Goal: Information Seeking & Learning: Learn about a topic

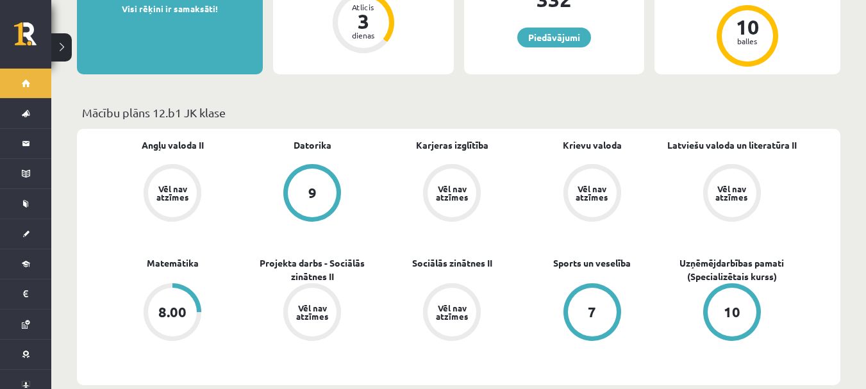
scroll to position [290, 0]
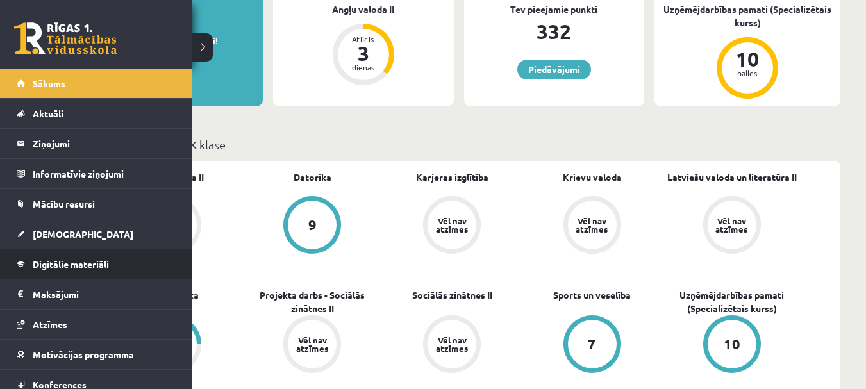
click at [107, 260] on span "Digitālie materiāli" at bounding box center [71, 264] width 76 height 12
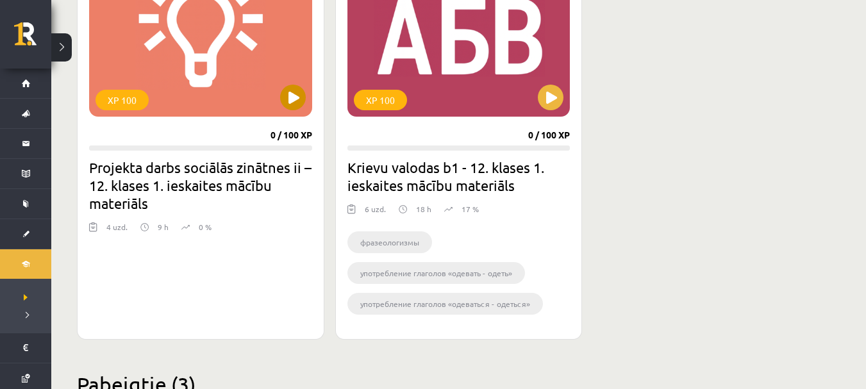
scroll to position [423, 0]
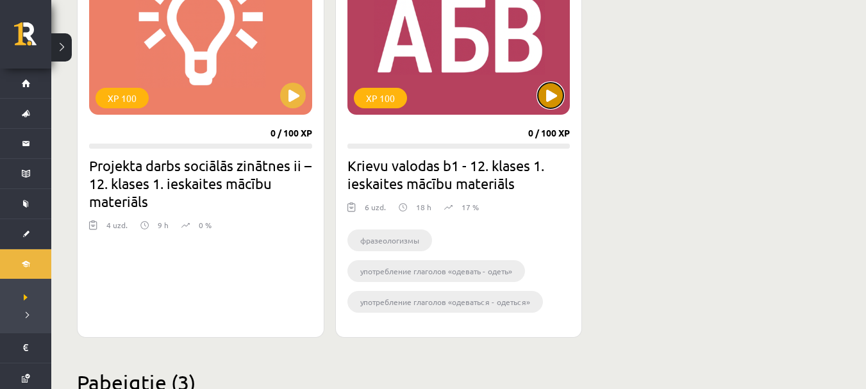
click at [553, 93] on button at bounding box center [551, 96] width 26 height 26
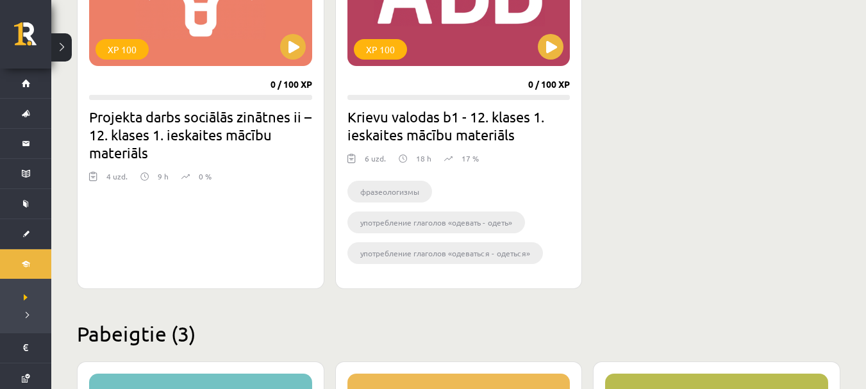
scroll to position [472, 0]
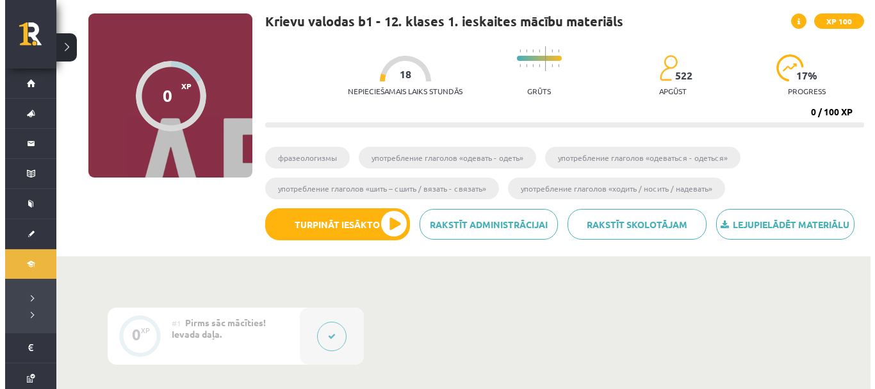
scroll to position [85, 0]
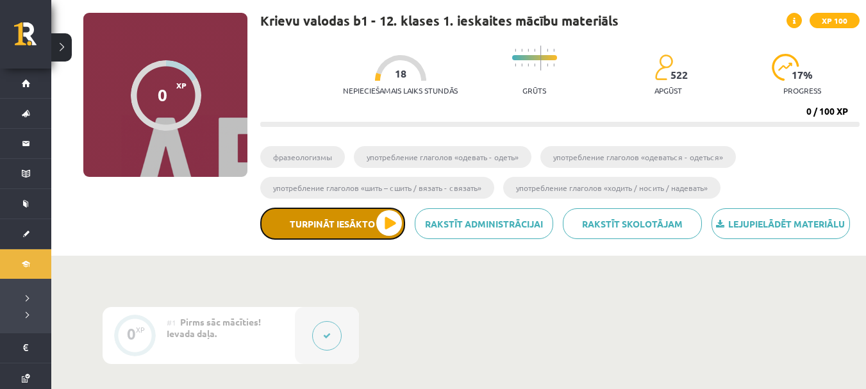
click at [366, 226] on button "Turpināt iesākto" at bounding box center [332, 224] width 145 height 32
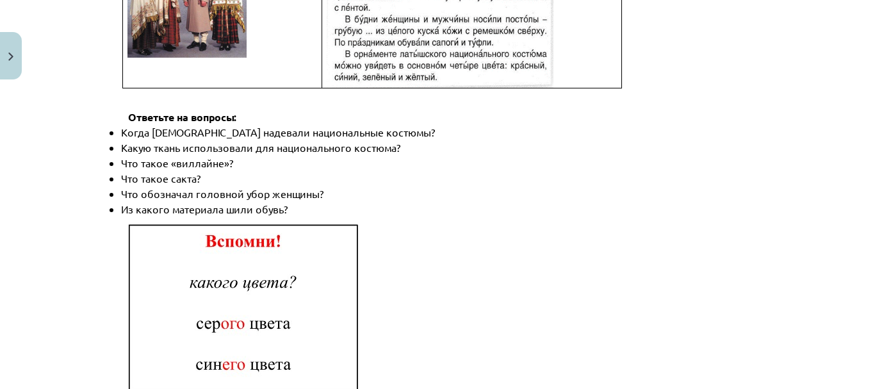
scroll to position [1774, 0]
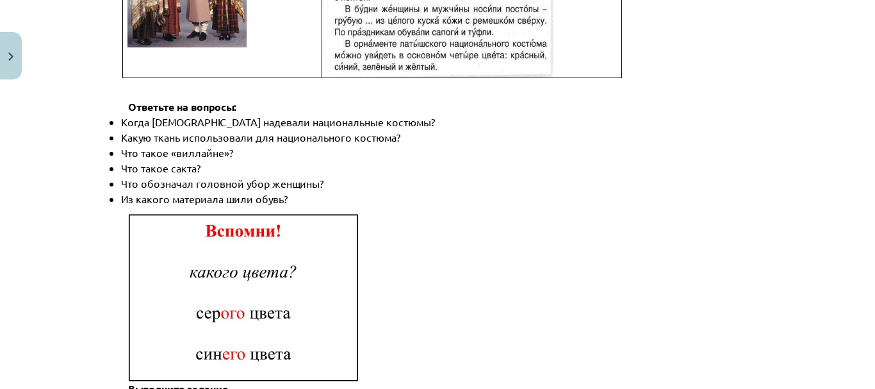
click at [322, 283] on img at bounding box center [243, 297] width 231 height 169
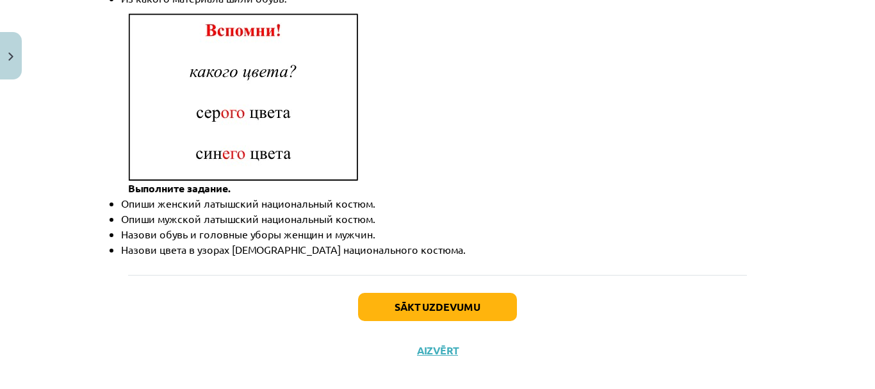
scroll to position [1972, 0]
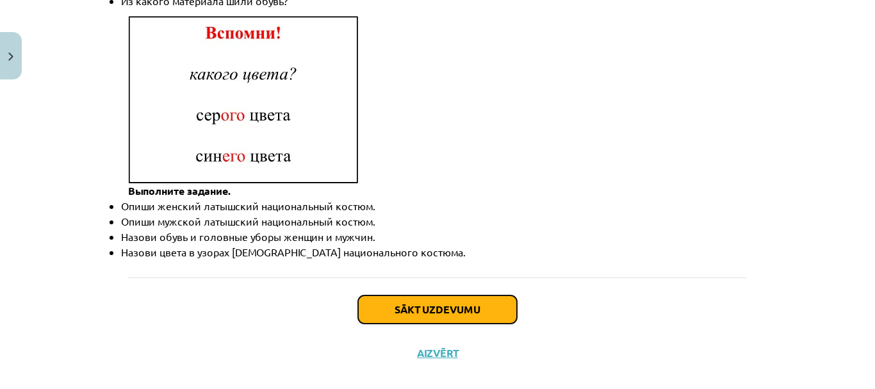
click at [418, 295] on button "Sākt uzdevumu" at bounding box center [437, 309] width 159 height 28
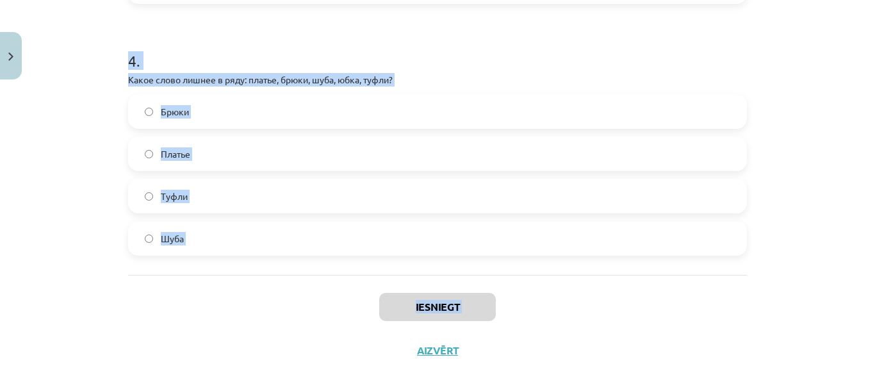
scroll to position [986, 0]
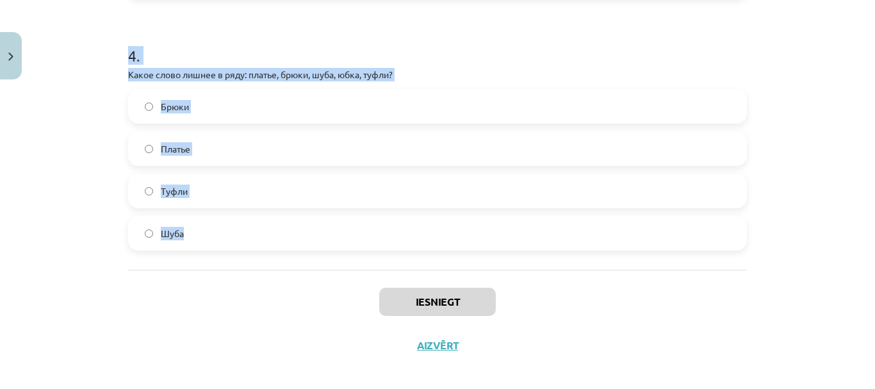
drag, startPoint x: 117, startPoint y: 202, endPoint x: 249, endPoint y: 238, distance: 137.6
copy form "Что означает слово "дешёвый"? Стоит мало денег [PERSON_NAME] много денег Легко …"
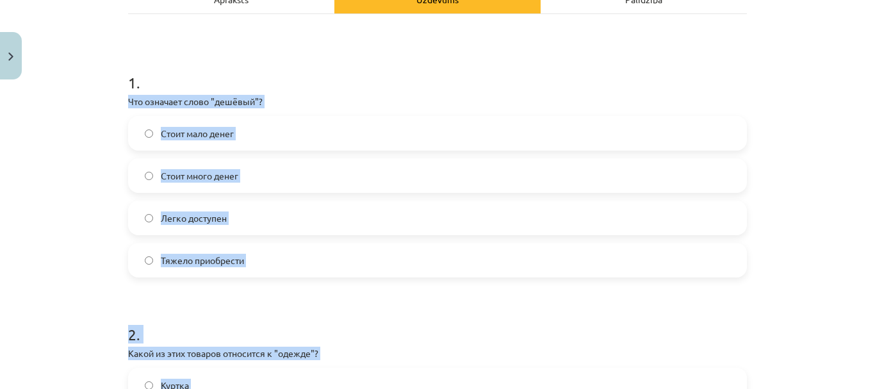
scroll to position [203, 0]
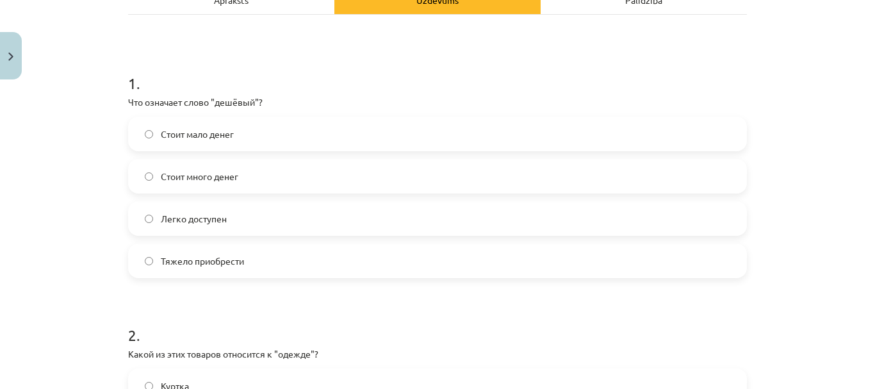
click at [395, 78] on h1 "1 ." at bounding box center [437, 72] width 619 height 40
click at [333, 140] on label "Стоит мало денег" at bounding box center [437, 134] width 616 height 32
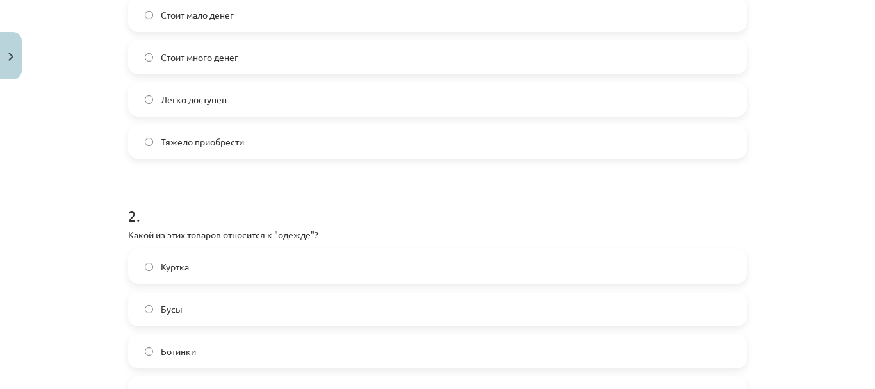
scroll to position [335, 0]
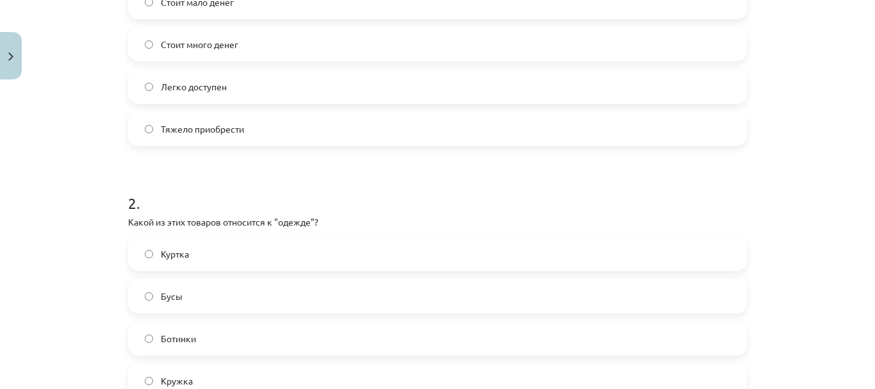
click at [334, 254] on label "Куртка" at bounding box center [437, 254] width 616 height 32
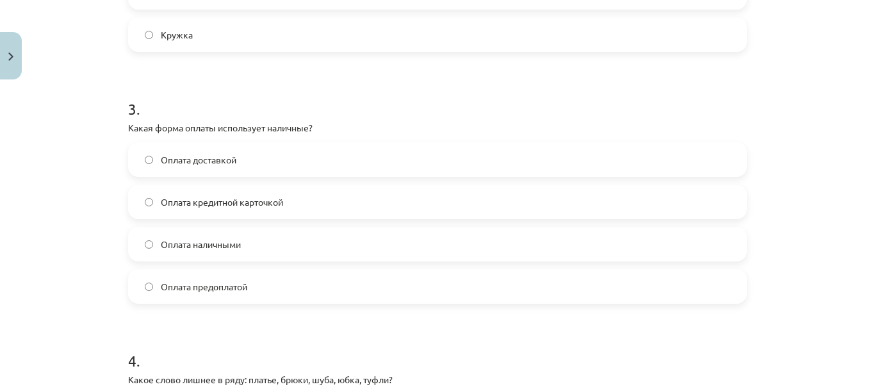
scroll to position [682, 0]
click at [268, 251] on label "Оплата наличными" at bounding box center [437, 243] width 616 height 32
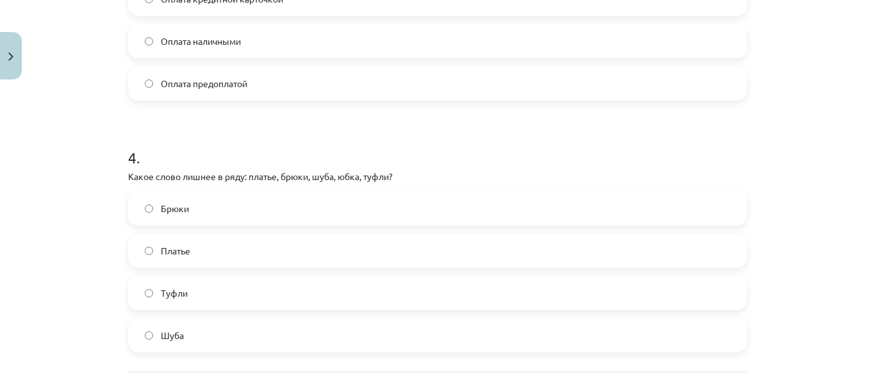
scroll to position [935, 0]
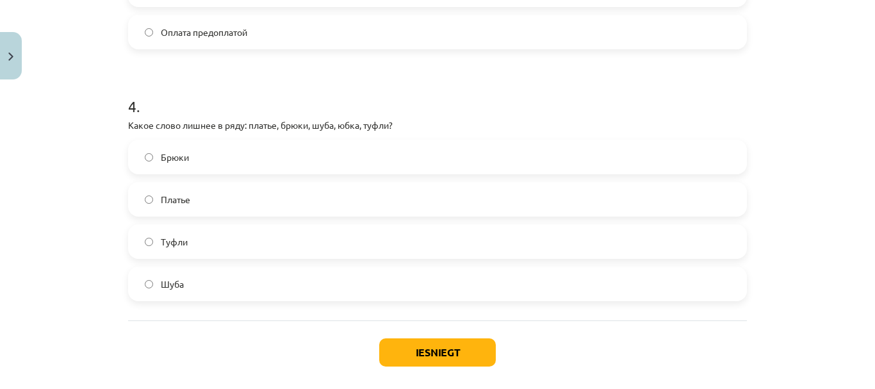
click at [307, 248] on label "Туфли" at bounding box center [437, 242] width 616 height 32
click at [445, 359] on button "Iesniegt" at bounding box center [437, 352] width 117 height 28
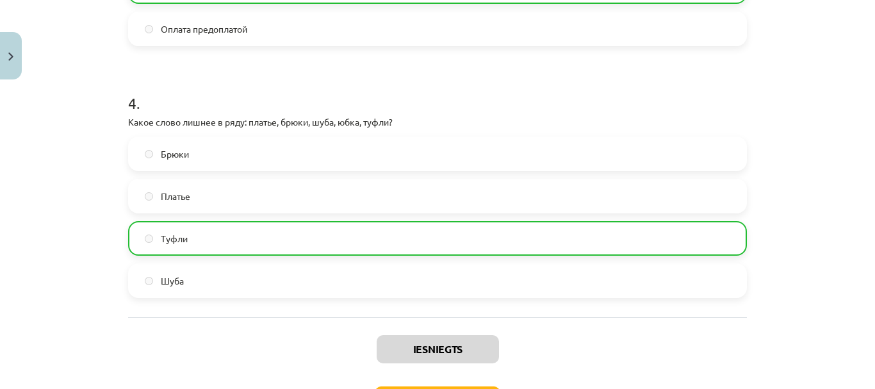
scroll to position [1037, 0]
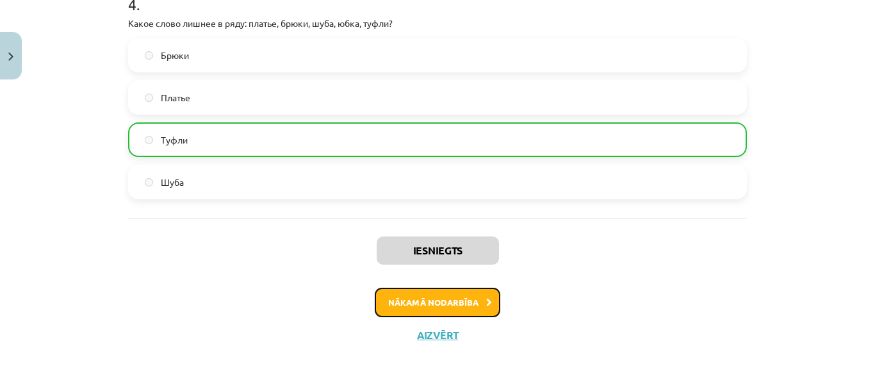
click at [452, 293] on button "Nākamā nodarbība" at bounding box center [438, 302] width 126 height 29
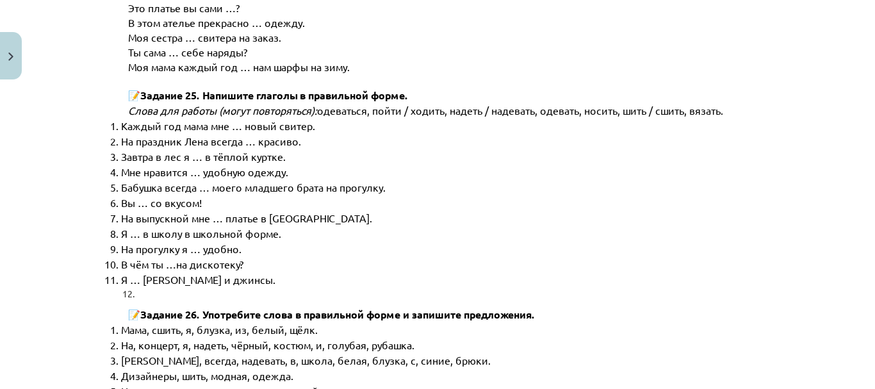
scroll to position [6670, 0]
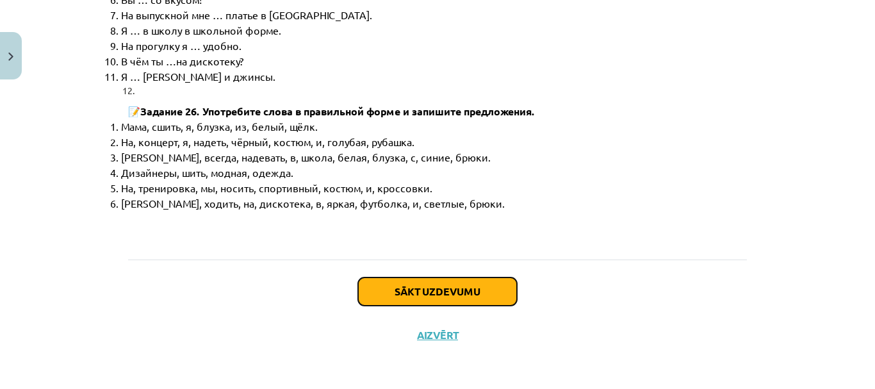
click at [440, 301] on button "Sākt uzdevumu" at bounding box center [437, 291] width 159 height 28
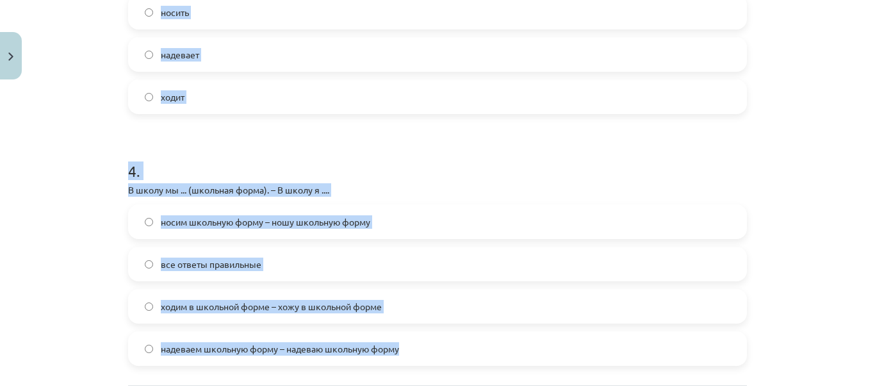
scroll to position [896, 0]
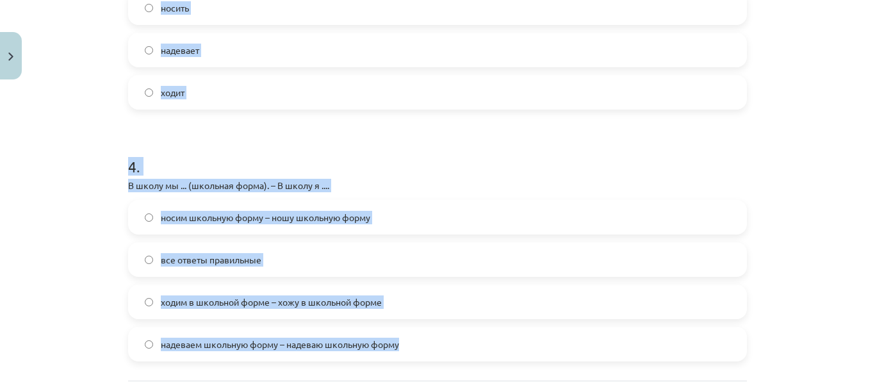
drag, startPoint x: 118, startPoint y: 172, endPoint x: 423, endPoint y: 366, distance: 362.4
copy form "Lorem ipsum dolors? Ametco, adip, eli, seddoe, tempori, utlabo, etdolo, magn Al…"
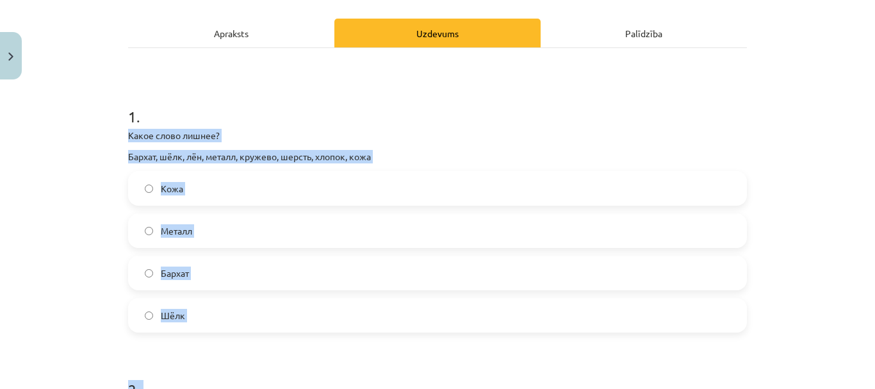
scroll to position [193, 0]
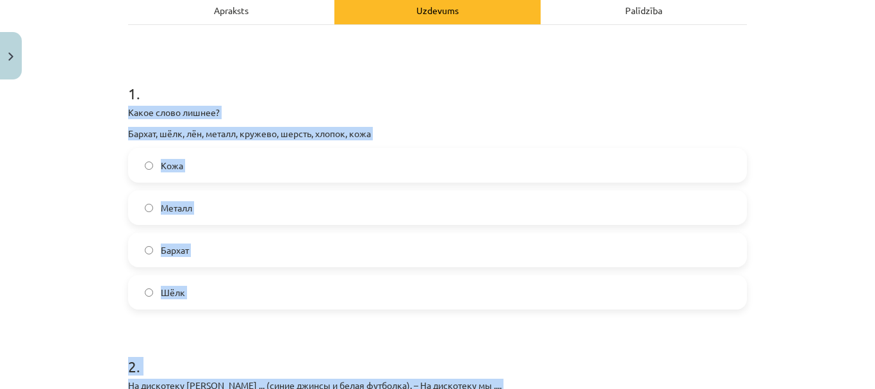
click at [502, 115] on p "Какое слово лишнее?" at bounding box center [437, 112] width 619 height 13
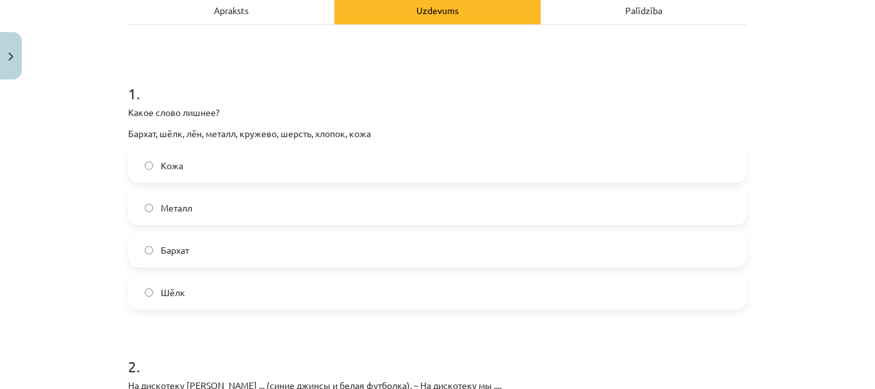
click at [372, 208] on label "Металл" at bounding box center [437, 208] width 616 height 32
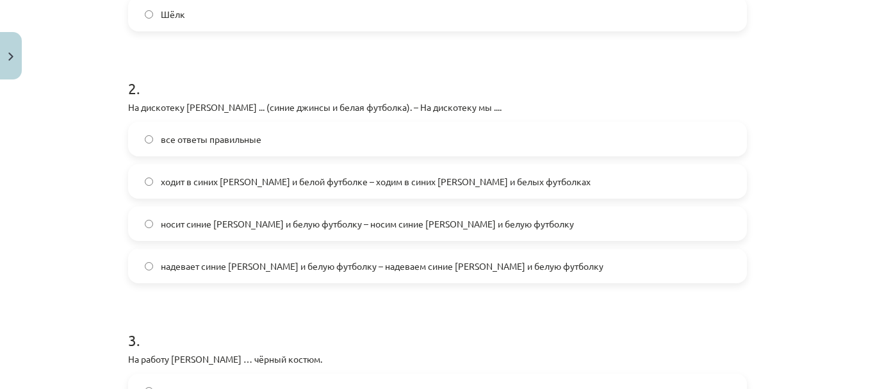
scroll to position [472, 0]
click at [345, 266] on span "надевает синие [PERSON_NAME] и белую футболку – надеваем синие [PERSON_NAME] и …" at bounding box center [382, 265] width 443 height 13
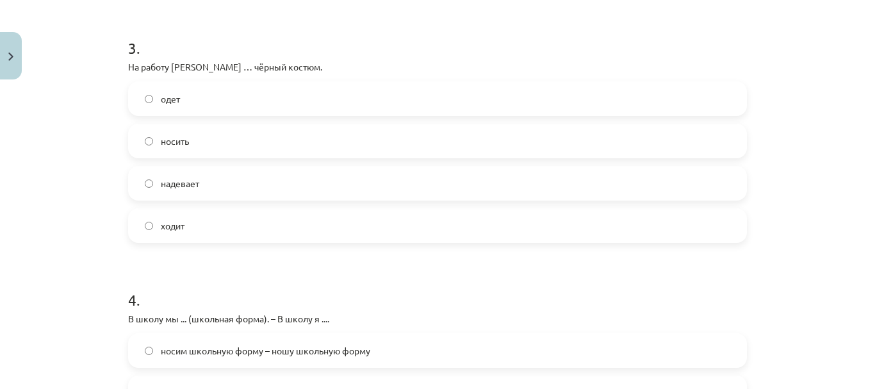
scroll to position [764, 0]
click at [309, 183] on label "надевает" at bounding box center [437, 183] width 616 height 32
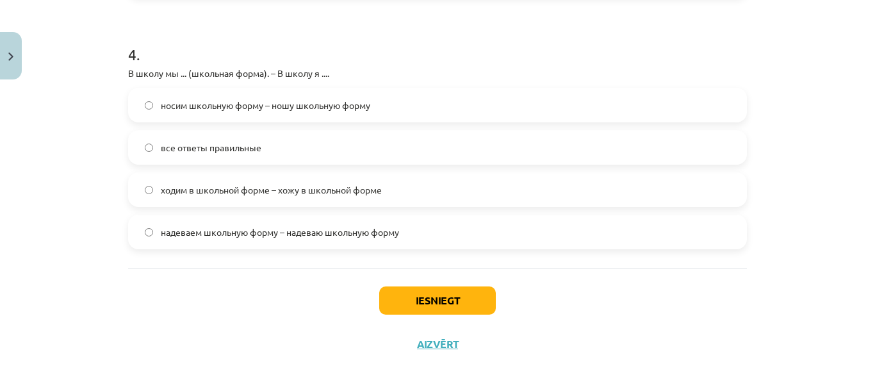
scroll to position [1009, 0]
click at [432, 113] on label "носим школьную форму – ношу школьную форму" at bounding box center [437, 104] width 616 height 32
click at [431, 297] on button "Iesniegt" at bounding box center [437, 300] width 117 height 28
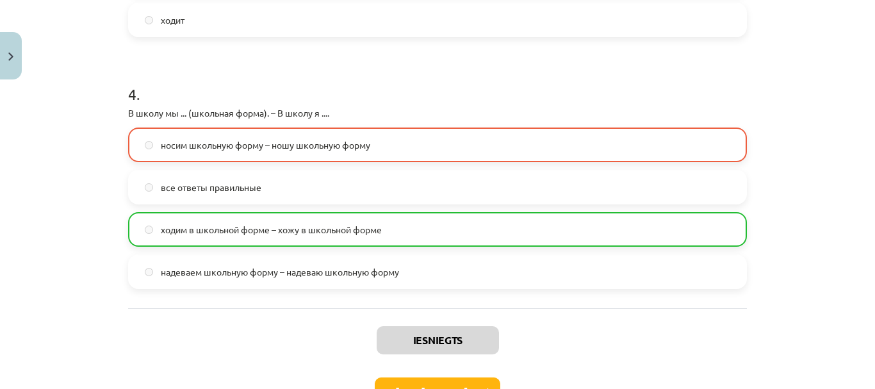
scroll to position [1058, 0]
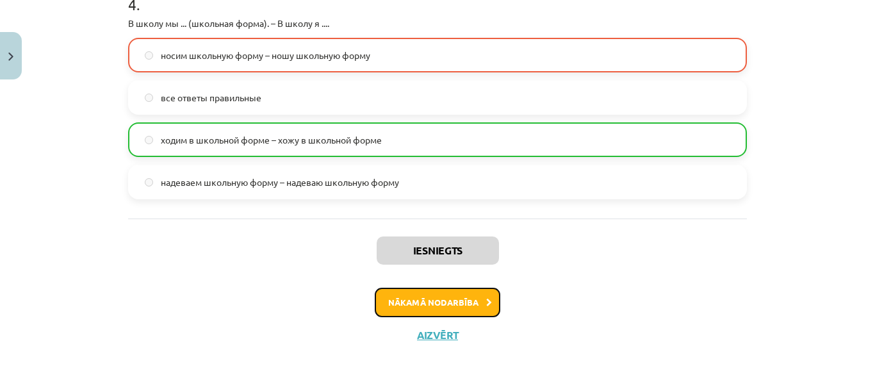
click at [448, 295] on button "Nākamā nodarbība" at bounding box center [438, 302] width 126 height 29
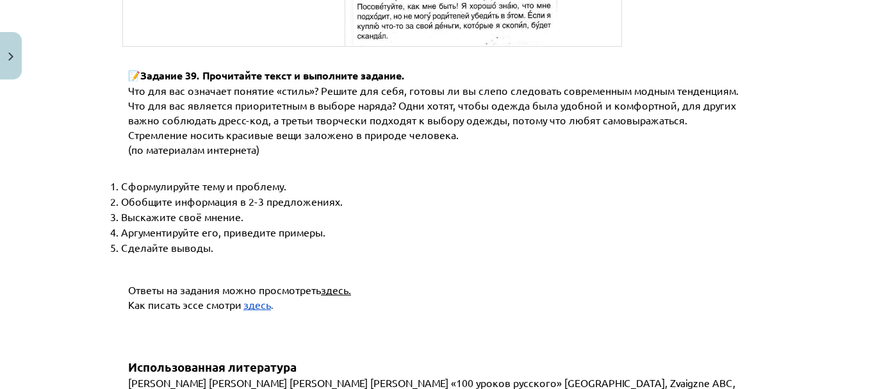
scroll to position [5035, 0]
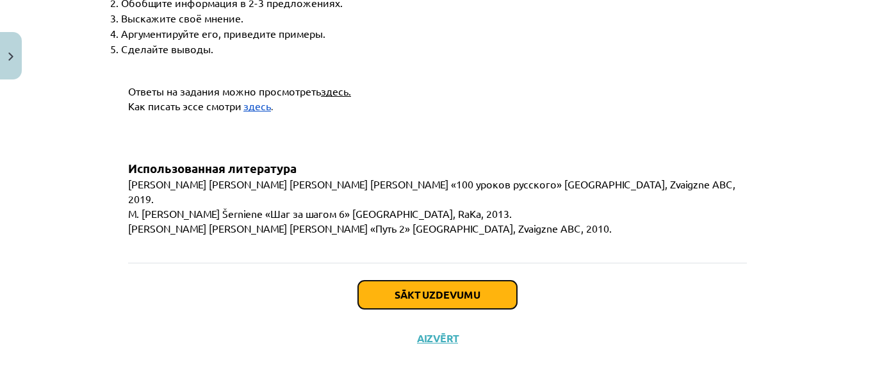
click at [448, 298] on button "Sākt uzdevumu" at bounding box center [437, 295] width 159 height 28
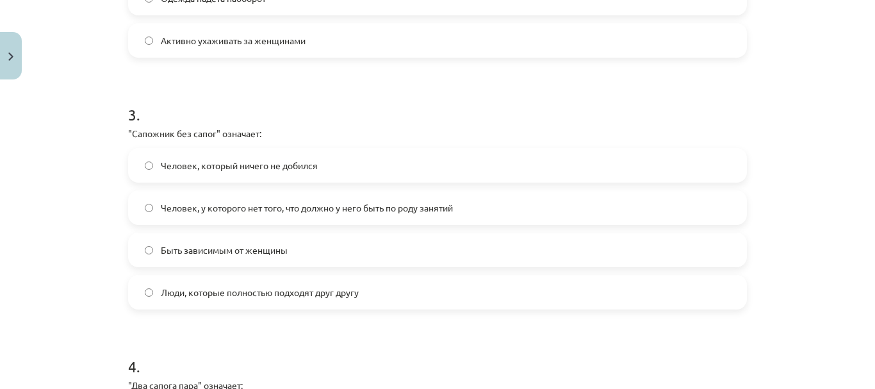
scroll to position [996, 0]
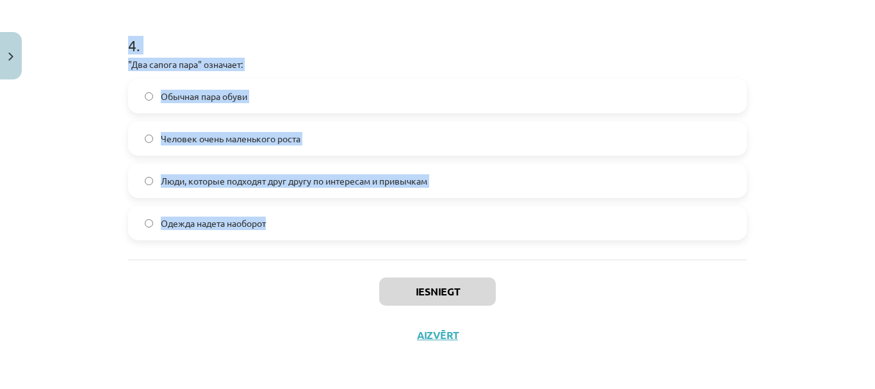
drag, startPoint x: 119, startPoint y: 57, endPoint x: 327, endPoint y: 244, distance: 279.9
copy form ""Loremip-dolorsita" consecte: Adipis elitse doeiusmo, temporinc Utlabor etdolo,…"
click at [436, 24] on h1 "4 ." at bounding box center [437, 34] width 619 height 40
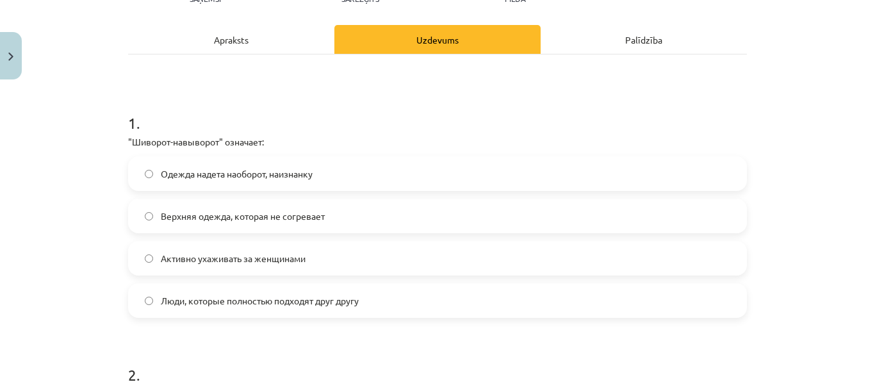
scroll to position [167, 0]
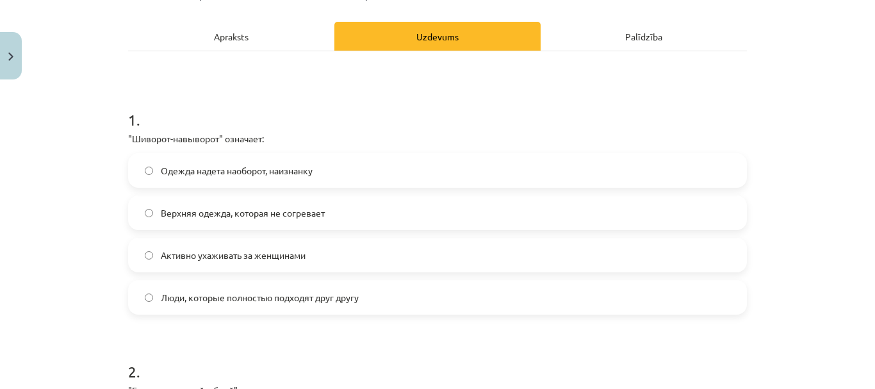
click at [372, 181] on label "Одежда надета наоборот, наизнанку" at bounding box center [437, 170] width 616 height 32
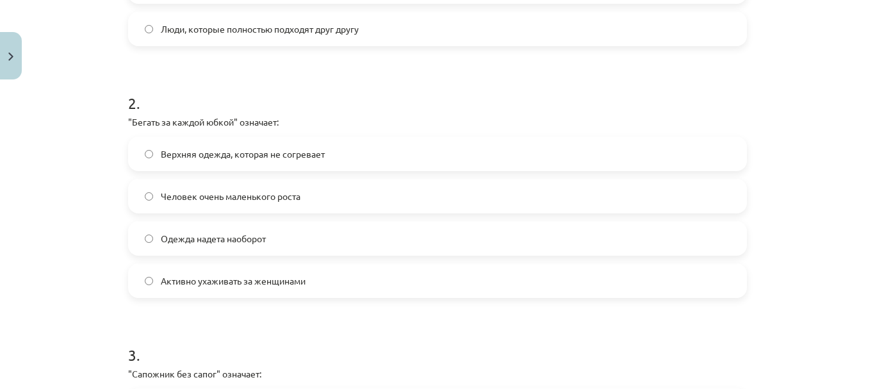
scroll to position [436, 0]
click at [359, 273] on label "Активно ухаживать за женщинами" at bounding box center [437, 279] width 616 height 32
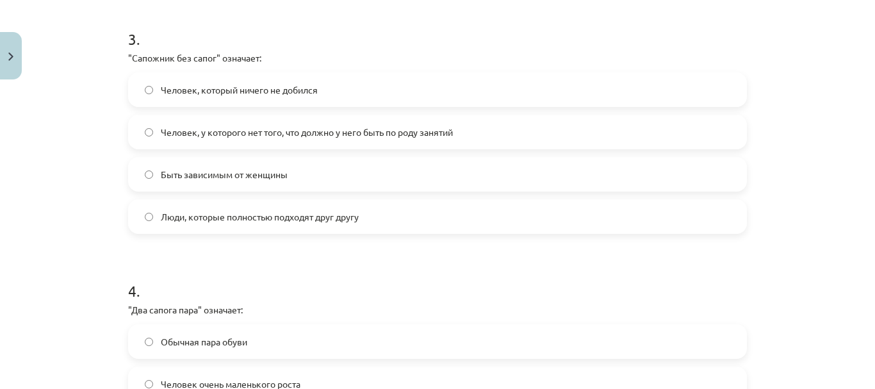
scroll to position [749, 0]
click at [349, 141] on label "Человек, у которого нет того, что должно у него быть по роду занятий" at bounding box center [437, 134] width 616 height 32
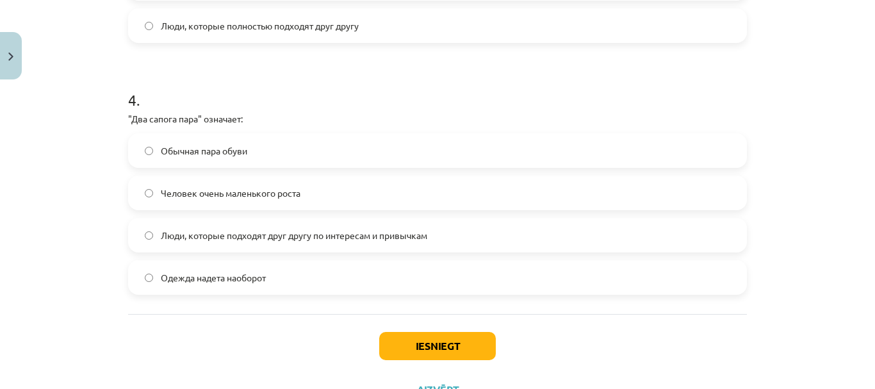
scroll to position [942, 0]
click at [331, 220] on label "Люди, которые подходят друг другу по интересам и привычкам" at bounding box center [437, 234] width 616 height 32
click at [425, 336] on button "Iesniegt" at bounding box center [437, 345] width 117 height 28
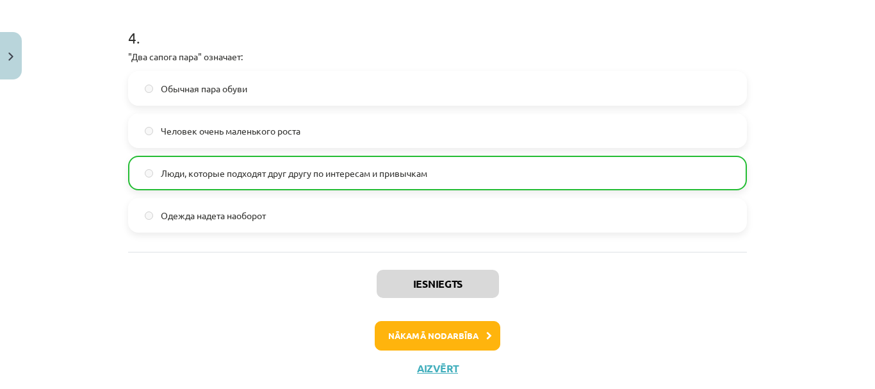
scroll to position [1037, 0]
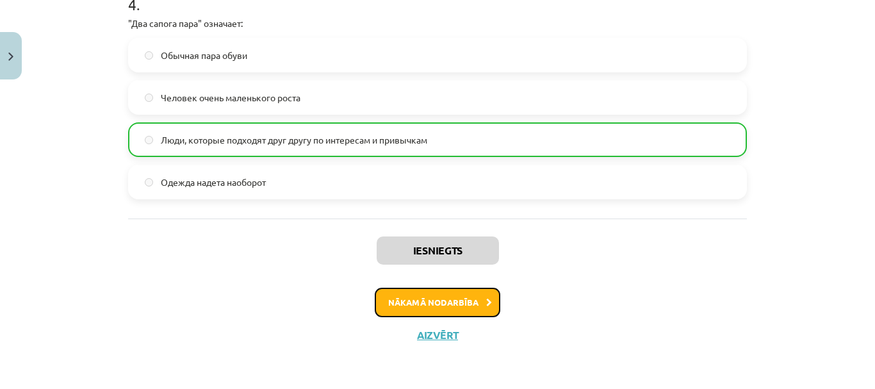
click at [446, 306] on button "Nākamā nodarbība" at bounding box center [438, 302] width 126 height 29
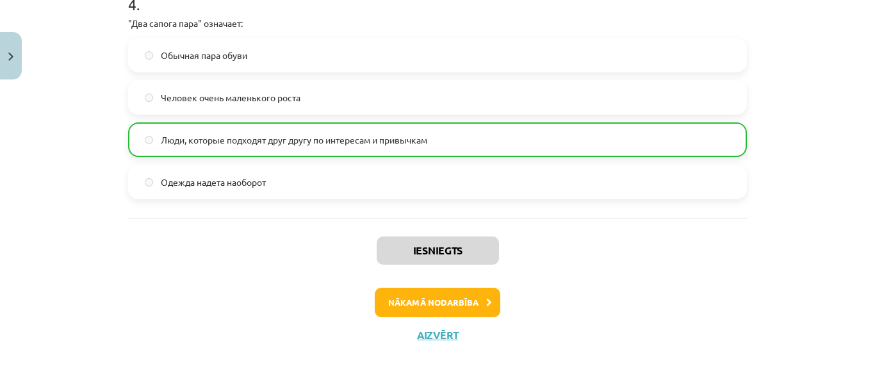
scroll to position [16, 0]
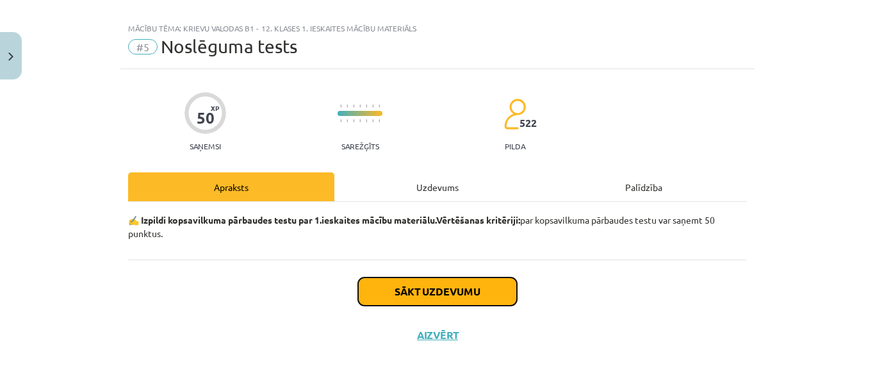
click at [470, 286] on button "Sākt uzdevumu" at bounding box center [437, 291] width 159 height 28
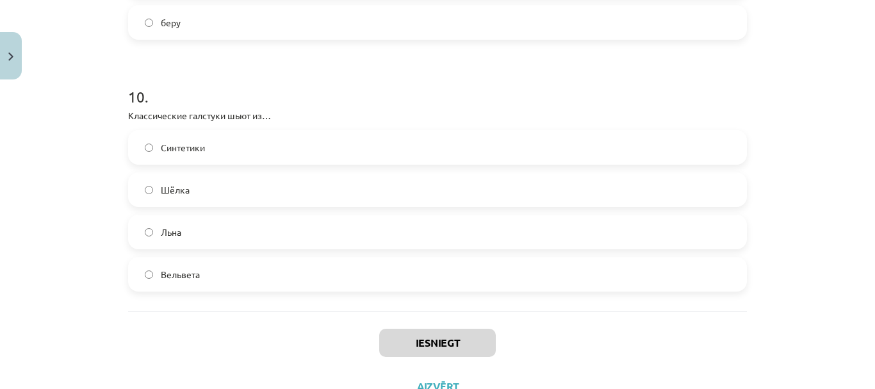
scroll to position [2507, 0]
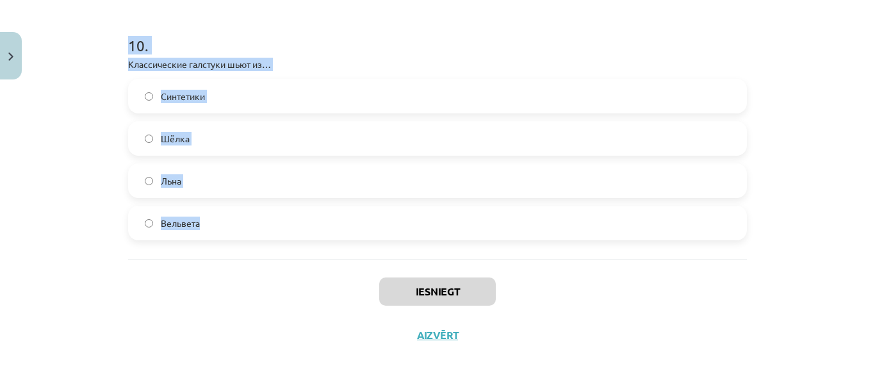
drag, startPoint x: 115, startPoint y: 146, endPoint x: 277, endPoint y: 227, distance: 181.4
copy form "L ipsum Dolo ... (sitametc adipis). eli seddoe temporinci utlab etdolore magnaa…"
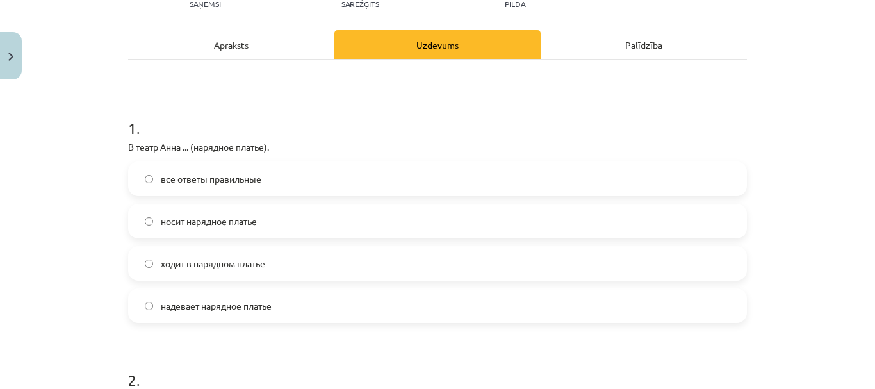
scroll to position [159, 0]
click at [284, 301] on label "надевает нарядное платье" at bounding box center [437, 305] width 616 height 32
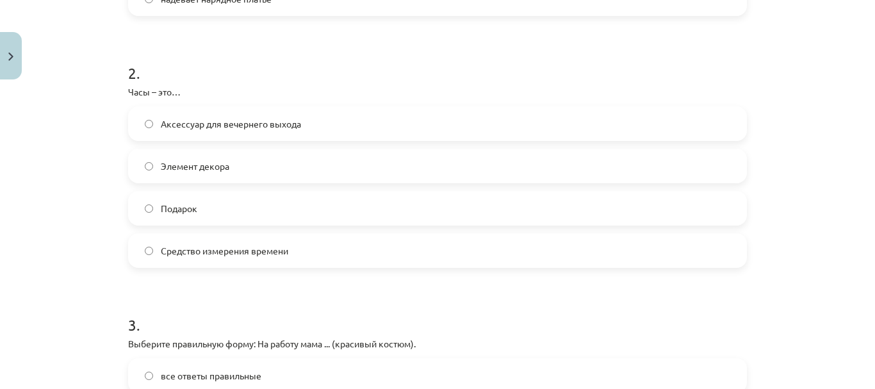
scroll to position [466, 0]
click at [349, 249] on label "Средство измерения времени" at bounding box center [437, 250] width 616 height 32
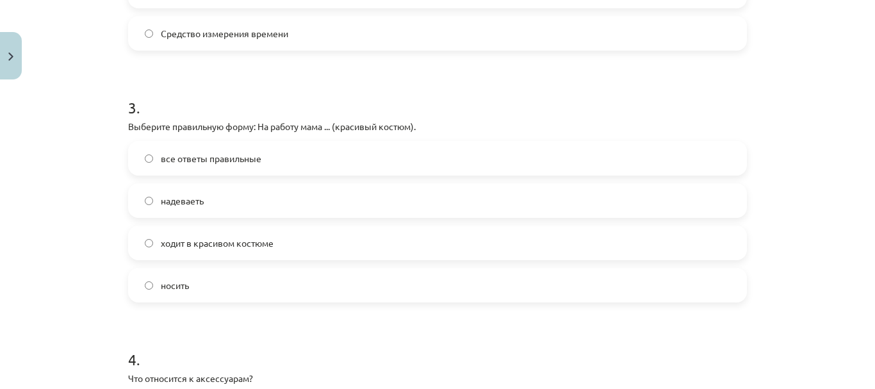
scroll to position [695, 0]
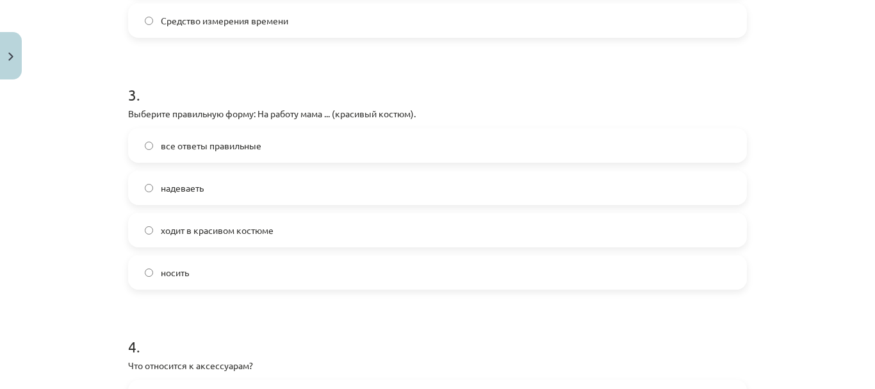
click at [371, 222] on label "ходит в красивом костюме" at bounding box center [437, 230] width 616 height 32
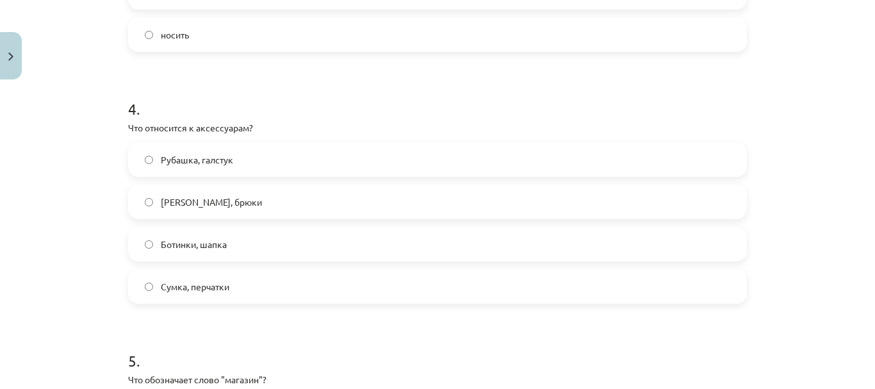
scroll to position [937, 0]
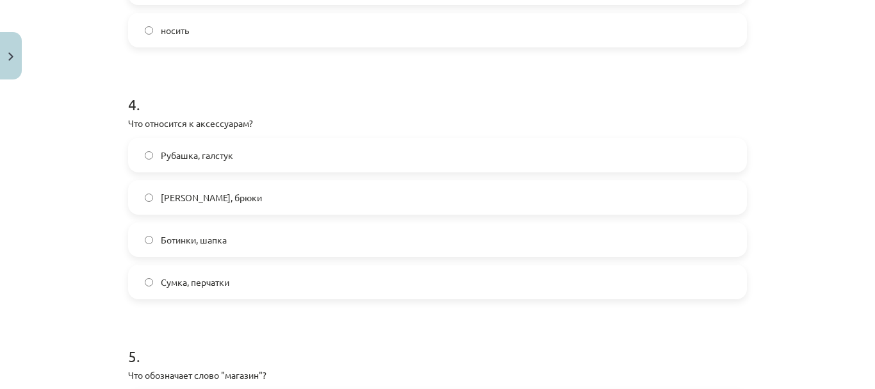
click at [266, 289] on label "Сумка, перчатки" at bounding box center [437, 282] width 616 height 32
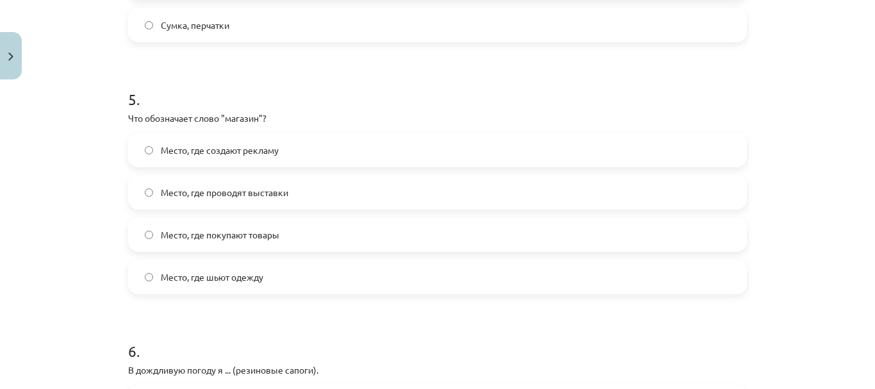
scroll to position [1203, 0]
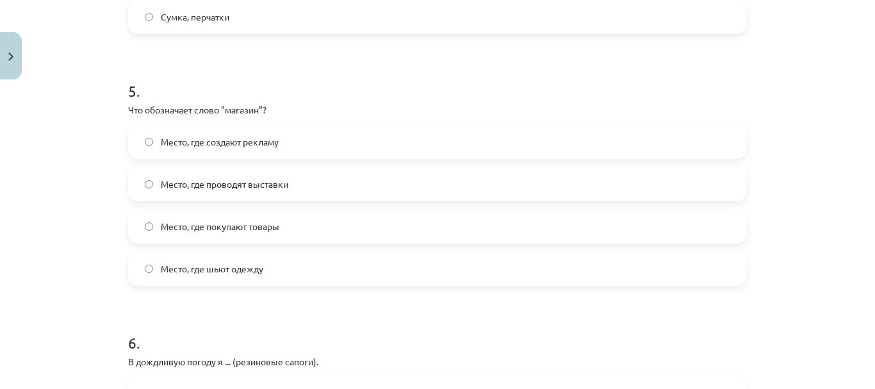
click at [297, 222] on label "Место, где покупают товары" at bounding box center [437, 226] width 616 height 32
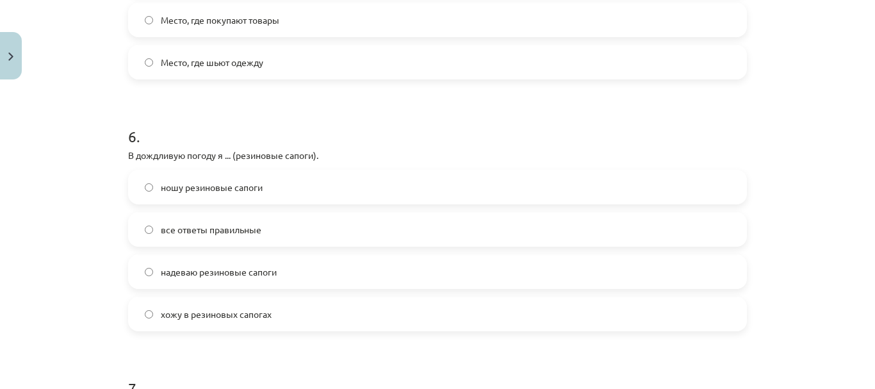
scroll to position [1410, 0]
click at [324, 228] on label "все ответы правильные" at bounding box center [437, 229] width 616 height 32
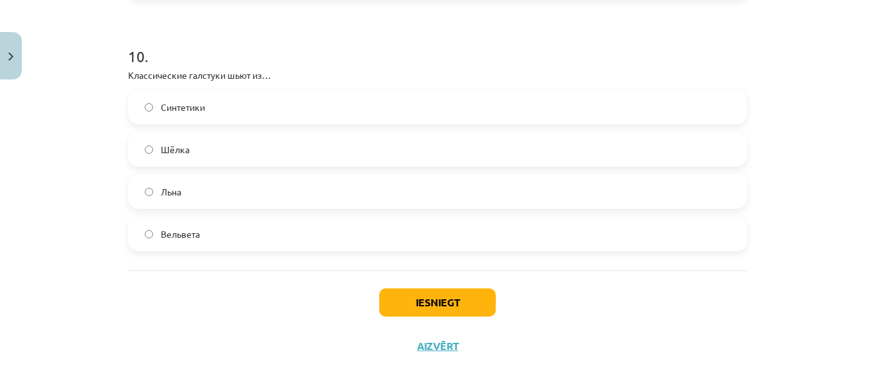
scroll to position [2507, 0]
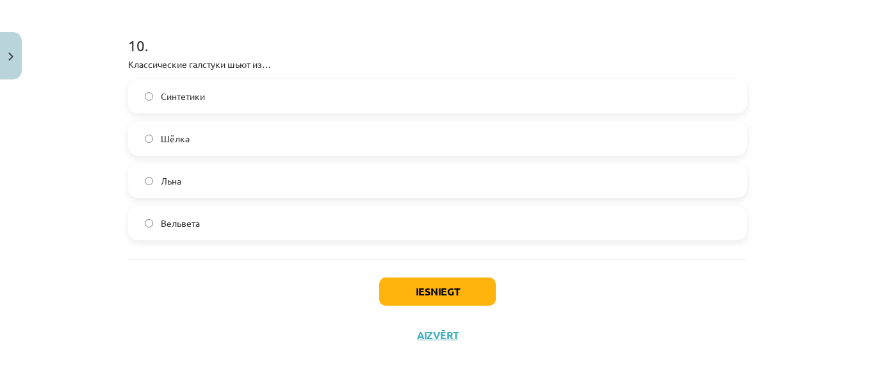
click at [324, 133] on label "Шёлка" at bounding box center [437, 138] width 616 height 32
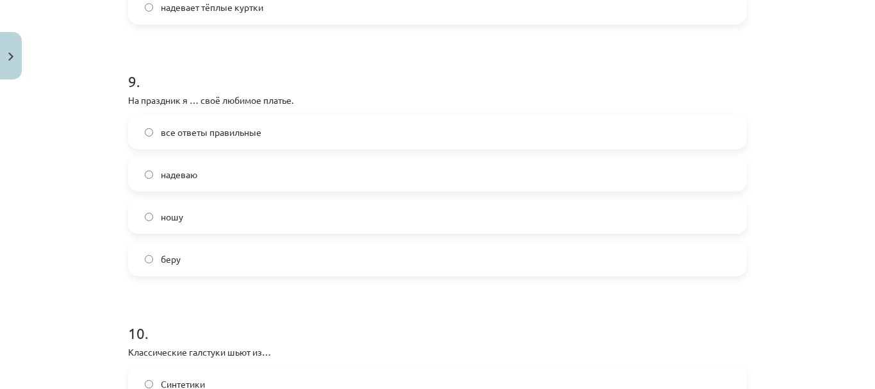
scroll to position [2217, 0]
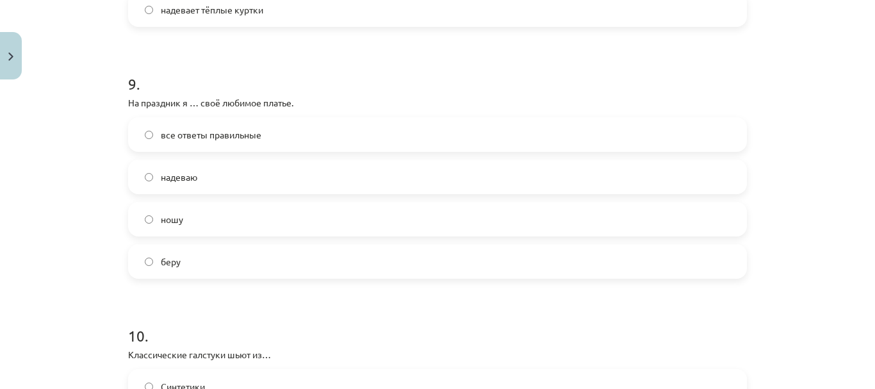
click at [301, 182] on label "надеваю" at bounding box center [437, 177] width 616 height 32
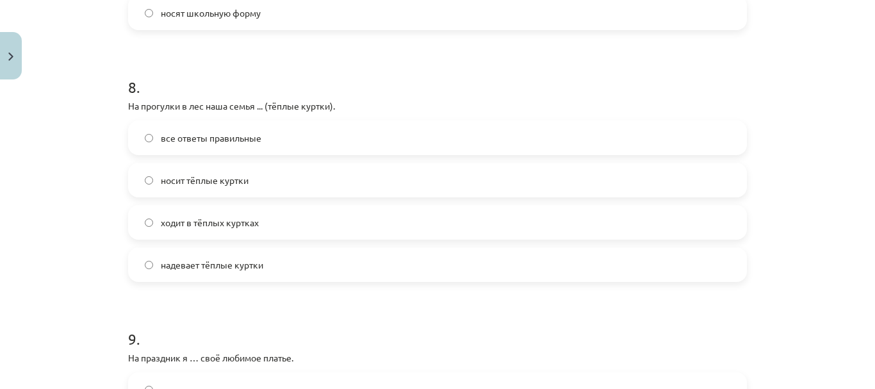
scroll to position [1960, 0]
click at [281, 138] on label "все ответы правильные" at bounding box center [437, 140] width 616 height 32
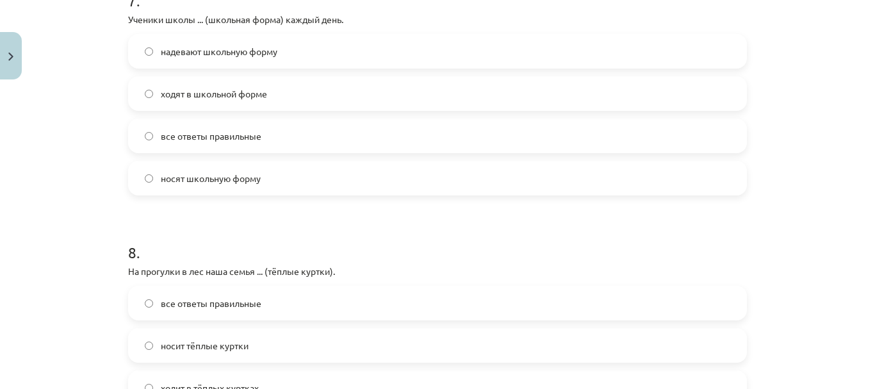
scroll to position [1793, 0]
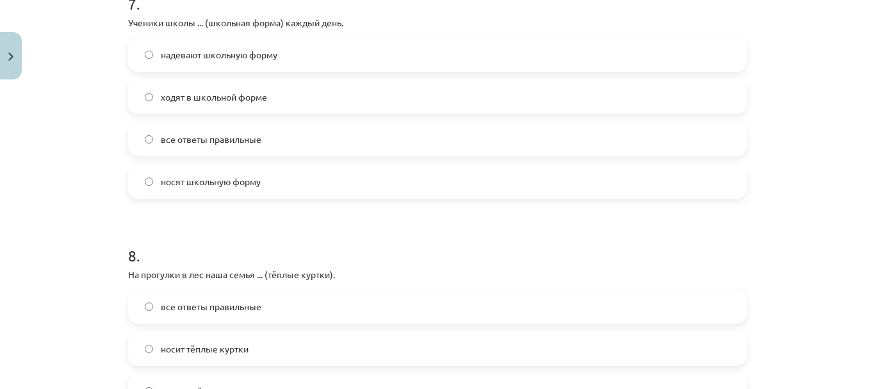
click at [282, 142] on label "все ответы правильные" at bounding box center [437, 139] width 616 height 32
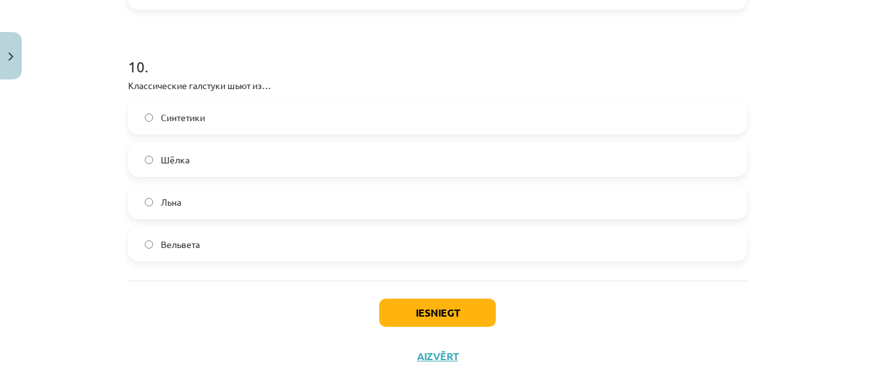
scroll to position [2487, 0]
click at [391, 308] on button "Iesniegt" at bounding box center [437, 311] width 117 height 28
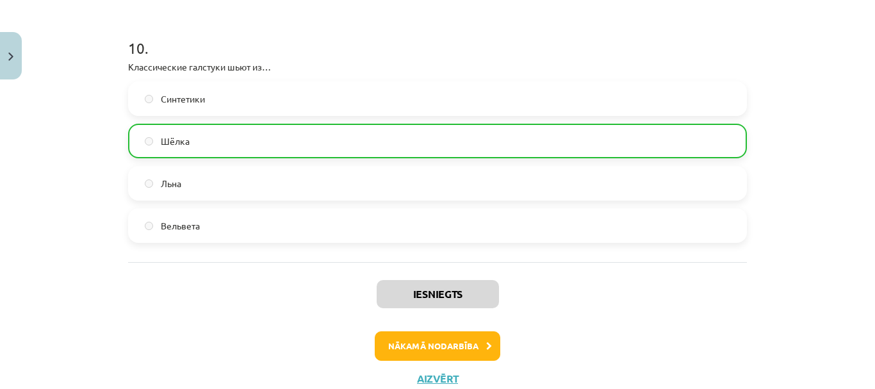
scroll to position [2548, 0]
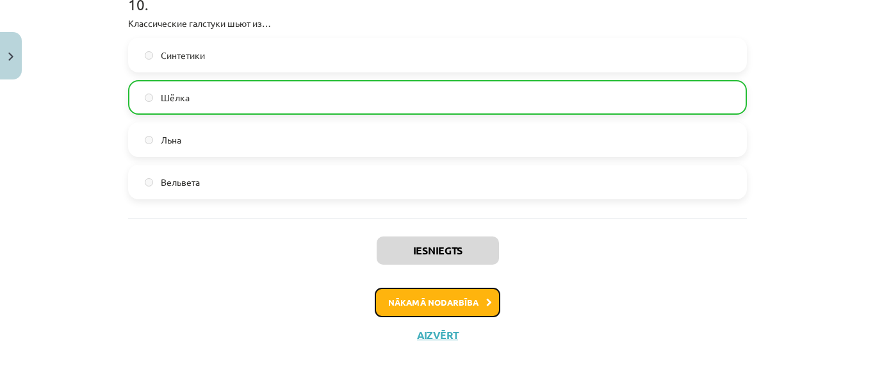
click at [443, 309] on button "Nākamā nodarbība" at bounding box center [438, 302] width 126 height 29
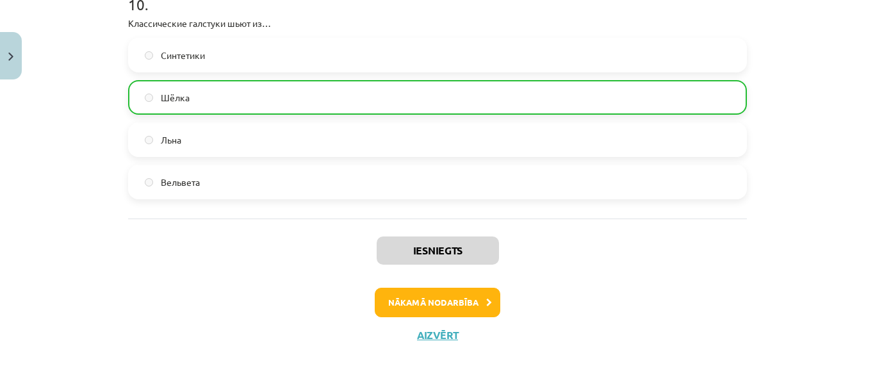
scroll to position [3, 0]
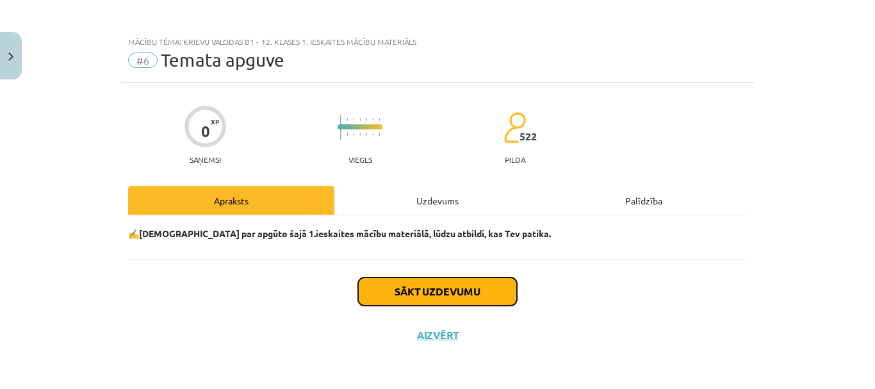
click at [454, 293] on button "Sākt uzdevumu" at bounding box center [437, 291] width 159 height 28
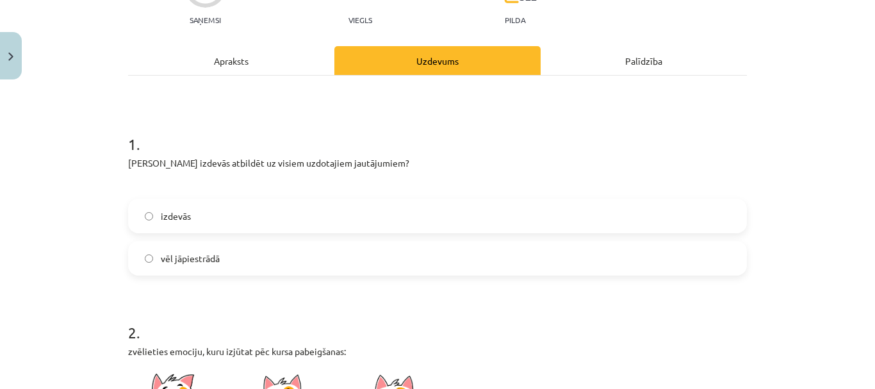
scroll to position [143, 0]
click at [470, 248] on label "vēl jāpiestrādā" at bounding box center [437, 258] width 616 height 32
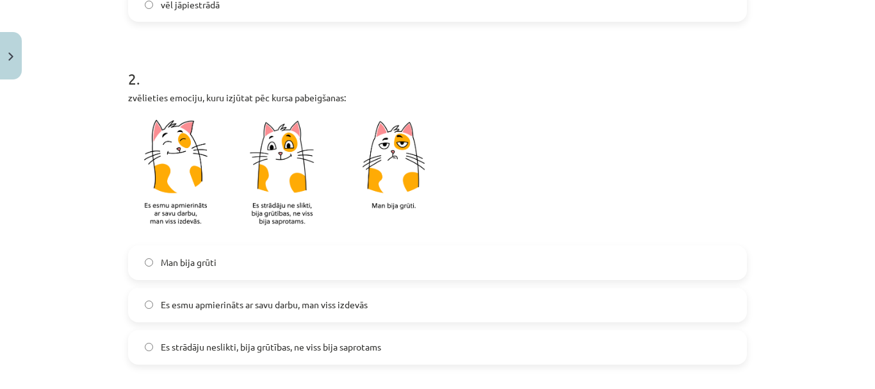
scroll to position [397, 0]
click at [410, 341] on label "Es strādāju neslikti, bija grūtības, ne viss bija saprotams" at bounding box center [437, 347] width 616 height 32
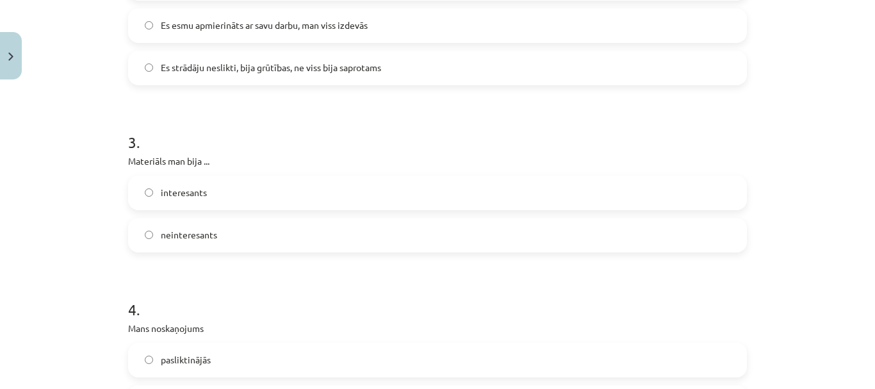
scroll to position [676, 0]
click at [396, 201] on label "interesants" at bounding box center [437, 192] width 616 height 32
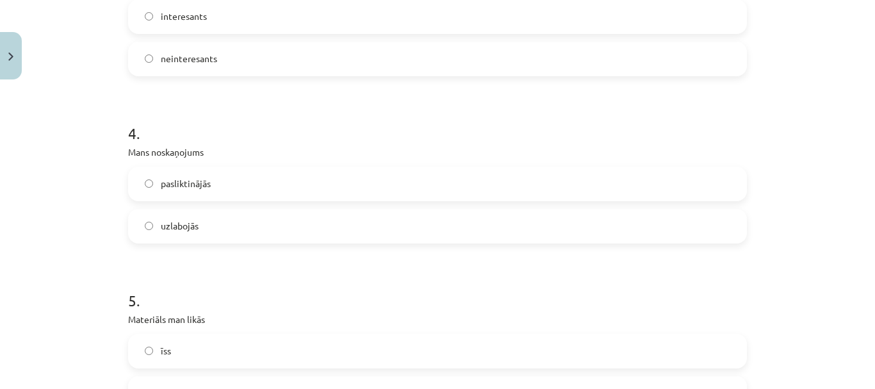
scroll to position [852, 0]
click at [372, 213] on label "uzlabojās" at bounding box center [437, 226] width 616 height 32
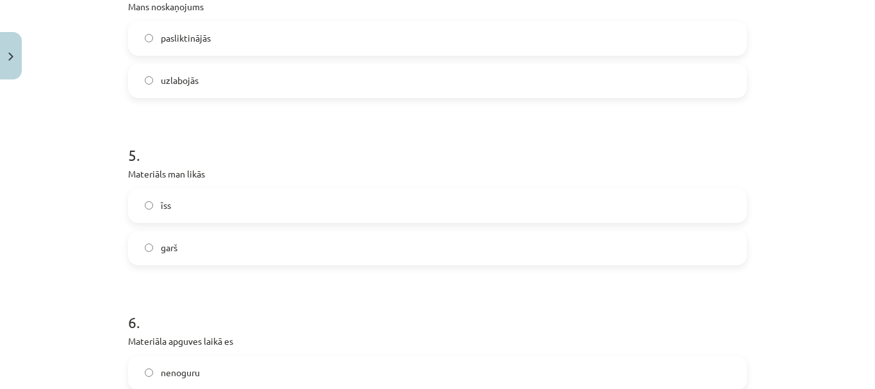
scroll to position [998, 0]
click at [343, 238] on label "garš" at bounding box center [437, 247] width 616 height 32
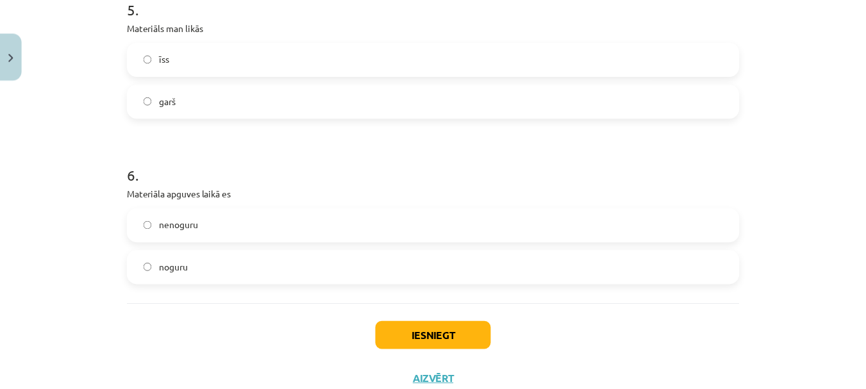
scroll to position [1158, 0]
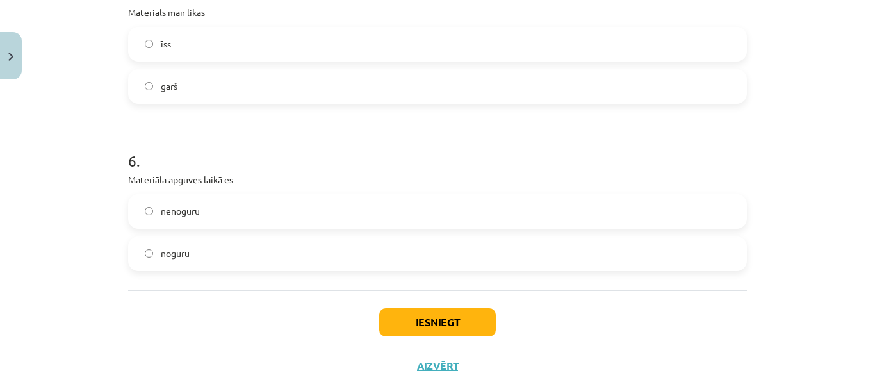
click at [354, 249] on label "noguru" at bounding box center [437, 254] width 616 height 32
click at [440, 331] on button "Iesniegt" at bounding box center [437, 322] width 117 height 28
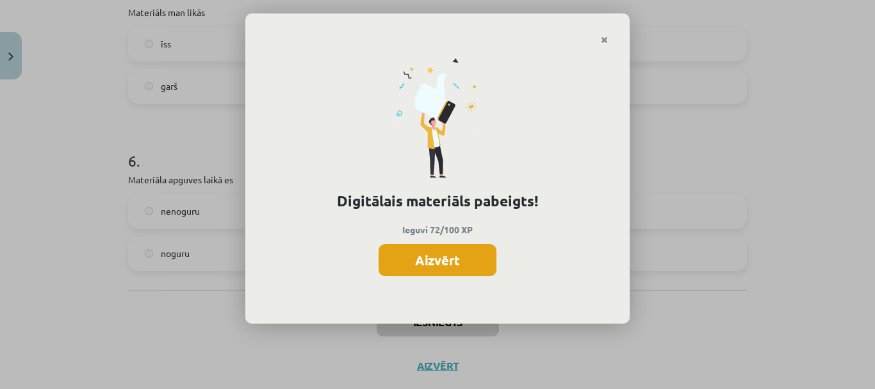
click at [475, 260] on button "Aizvērt" at bounding box center [438, 260] width 118 height 32
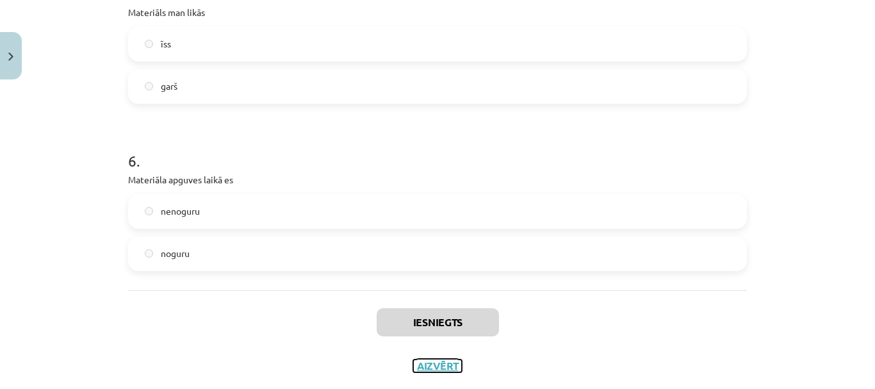
click at [434, 367] on button "Aizvērt" at bounding box center [437, 365] width 49 height 13
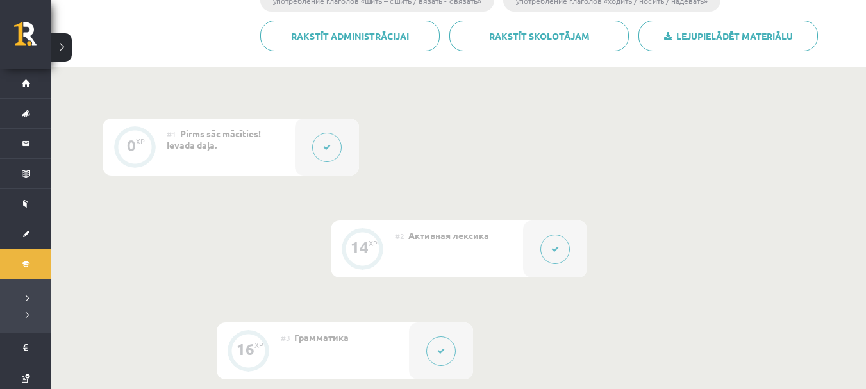
scroll to position [273, 0]
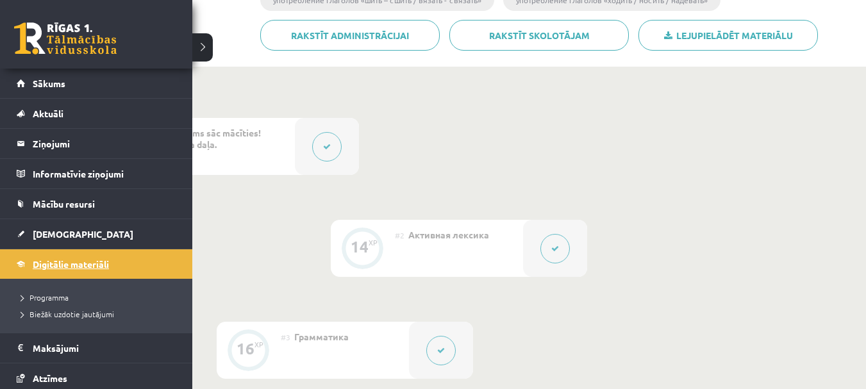
click at [39, 264] on span "Digitālie materiāli" at bounding box center [71, 264] width 76 height 12
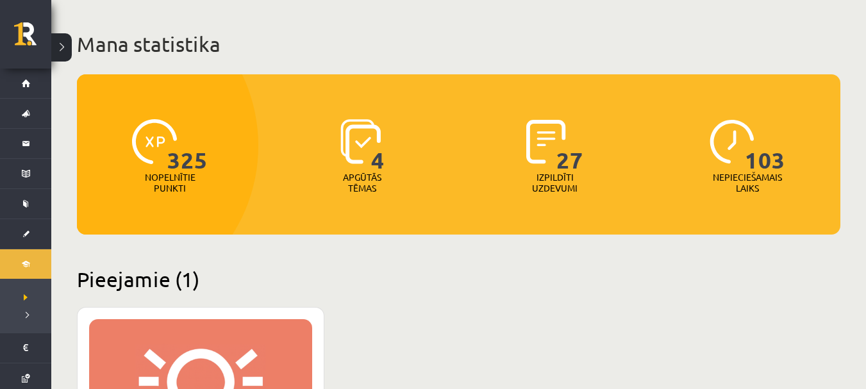
scroll to position [58, 0]
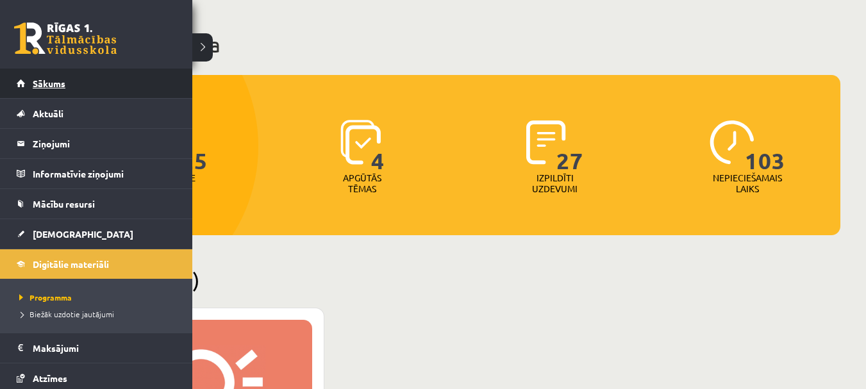
click at [99, 82] on link "Sākums" at bounding box center [97, 83] width 160 height 29
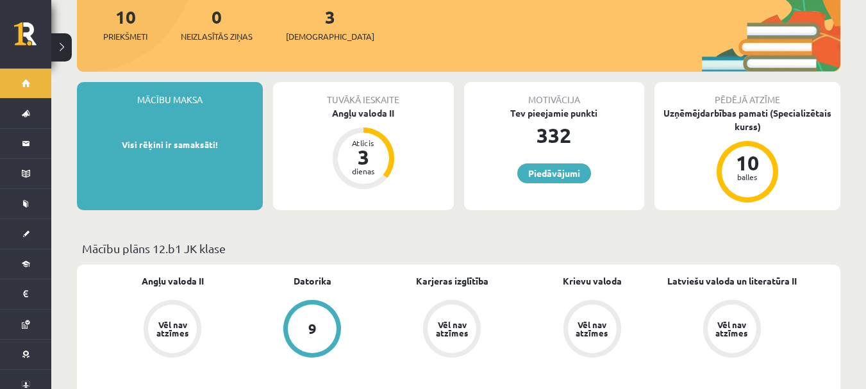
scroll to position [187, 0]
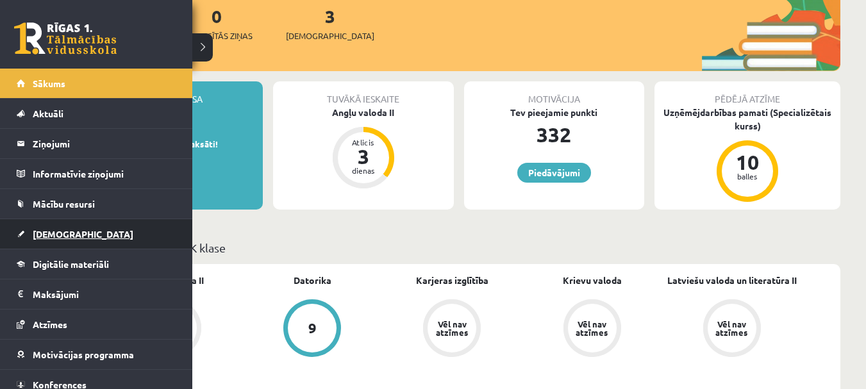
click at [75, 236] on link "[DEMOGRAPHIC_DATA]" at bounding box center [97, 233] width 160 height 29
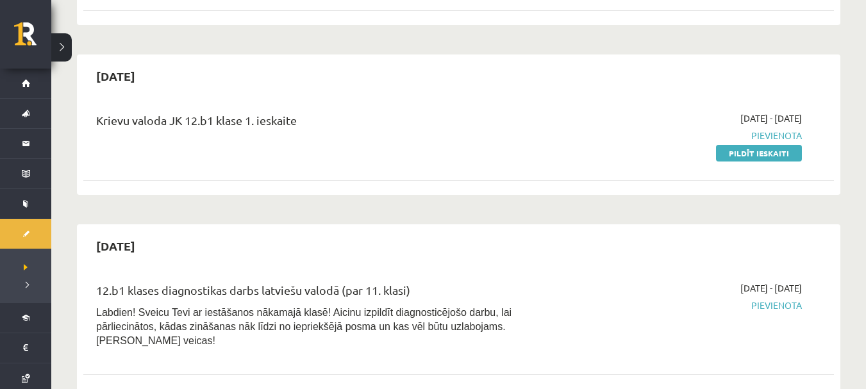
scroll to position [538, 0]
click at [744, 146] on link "Pildīt ieskaiti" at bounding box center [759, 154] width 86 height 17
